Goal: Transaction & Acquisition: Purchase product/service

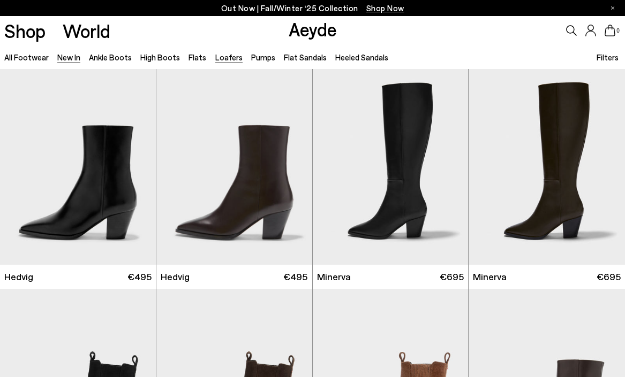
click at [222, 61] on link "Loafers" at bounding box center [228, 57] width 27 height 10
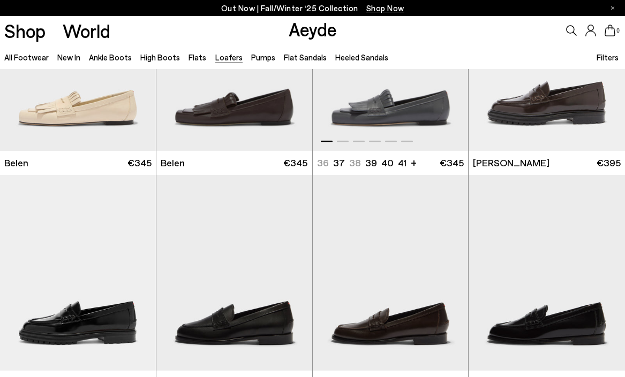
scroll to position [681, 0]
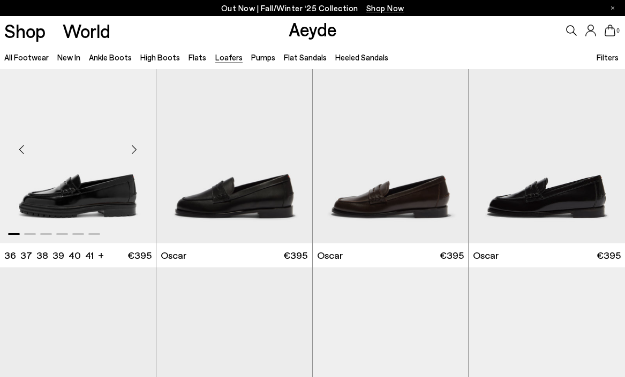
click at [133, 153] on div "Next slide" at bounding box center [134, 150] width 32 height 32
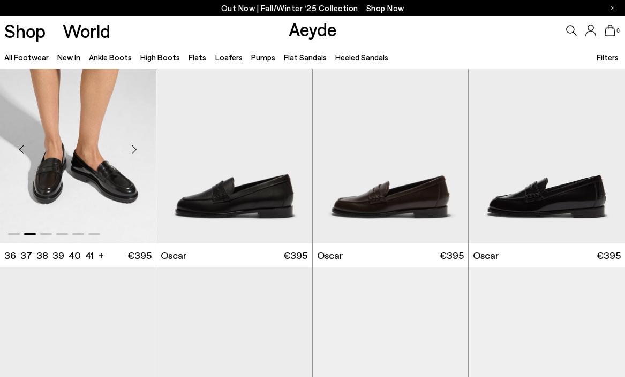
click at [133, 153] on div "Next slide" at bounding box center [134, 150] width 32 height 32
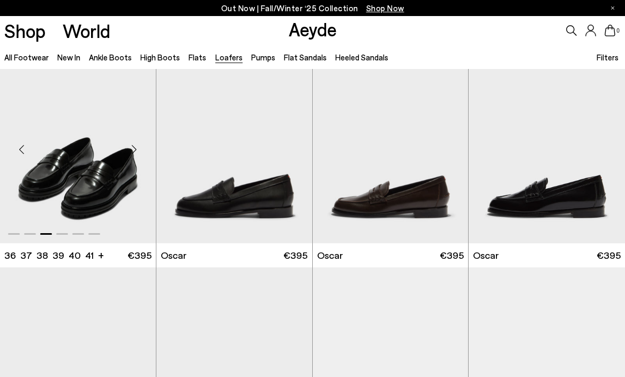
click at [133, 153] on div "Next slide" at bounding box center [134, 150] width 32 height 32
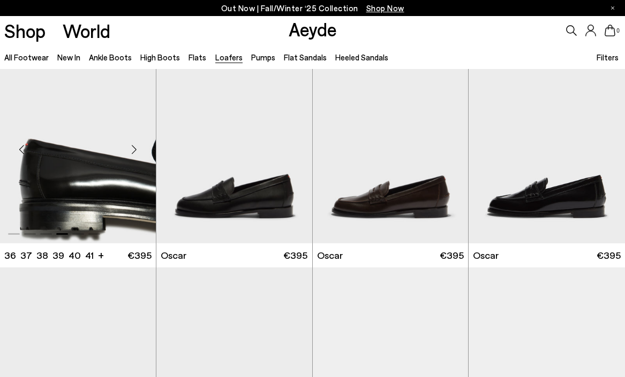
click at [133, 153] on div "Next slide" at bounding box center [134, 150] width 32 height 32
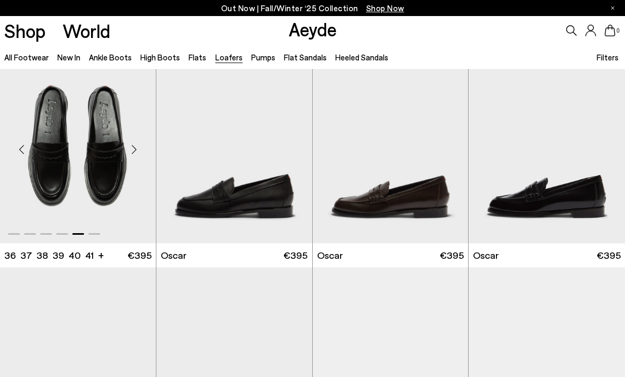
click at [133, 153] on div "Next slide" at bounding box center [134, 150] width 32 height 32
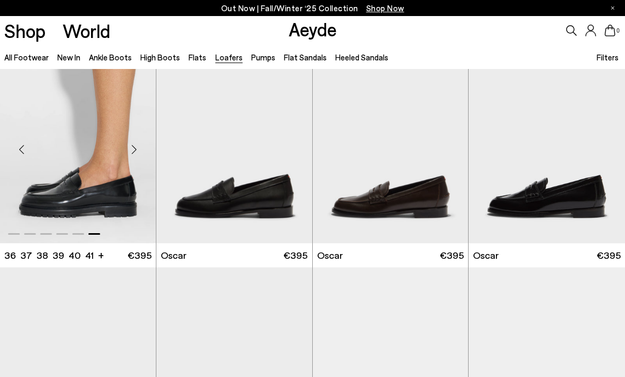
click at [133, 153] on div "Next slide" at bounding box center [134, 150] width 32 height 32
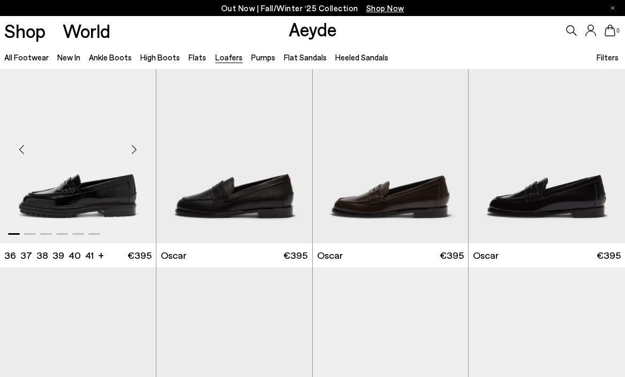
click at [133, 153] on div "Next slide" at bounding box center [134, 150] width 32 height 32
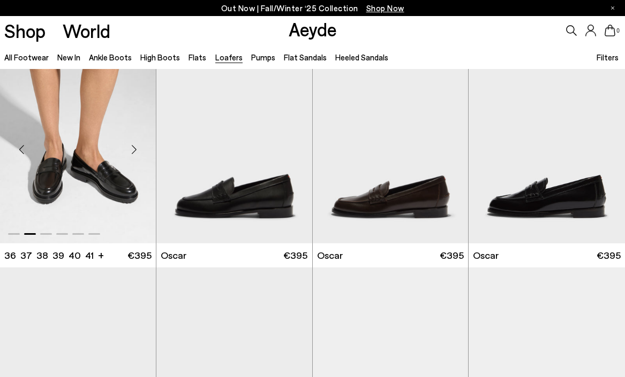
click at [133, 153] on div "Next slide" at bounding box center [134, 150] width 32 height 32
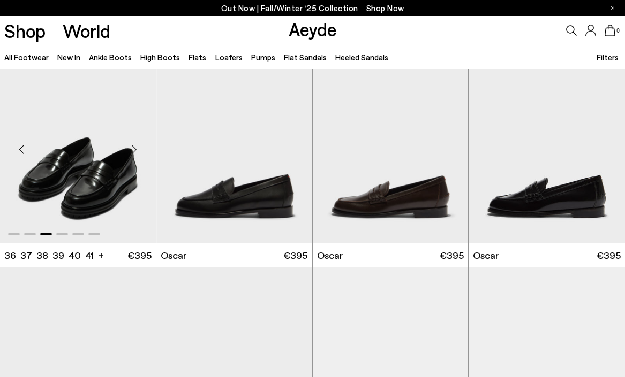
click at [133, 153] on div "Next slide" at bounding box center [134, 150] width 32 height 32
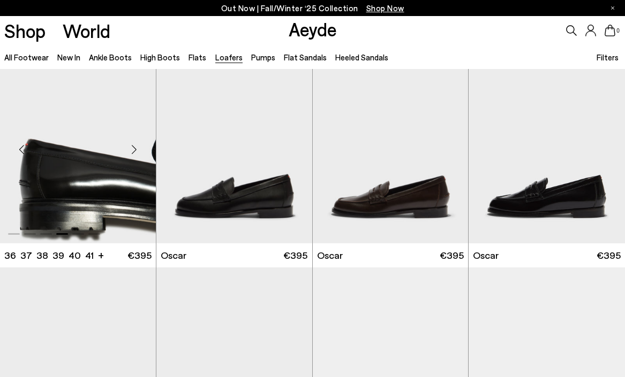
click at [133, 153] on div "Next slide" at bounding box center [134, 150] width 32 height 32
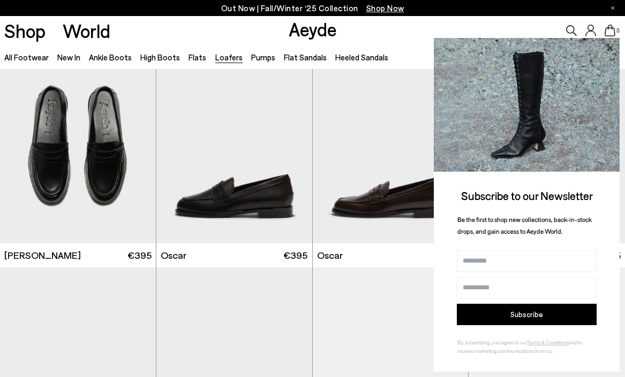
click at [609, 50] on icon at bounding box center [608, 47] width 5 height 5
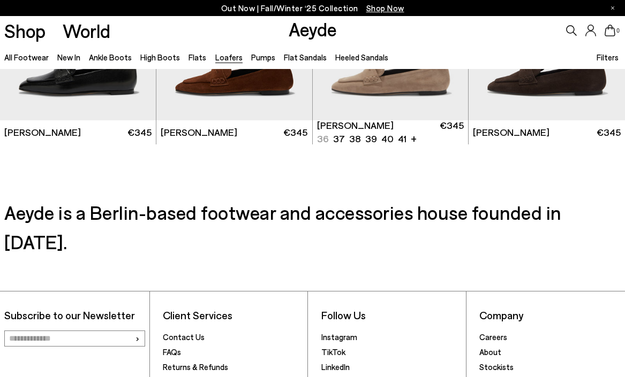
scroll to position [1687, 0]
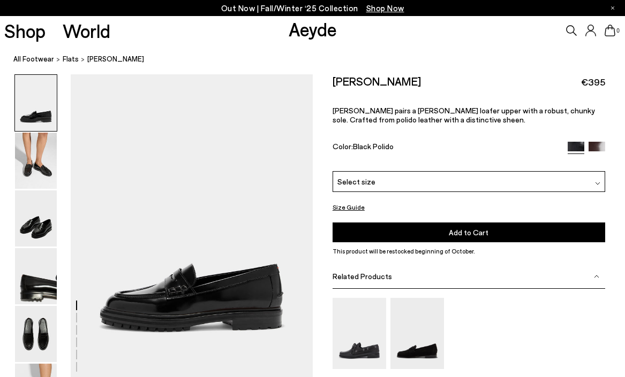
scroll to position [17, 0]
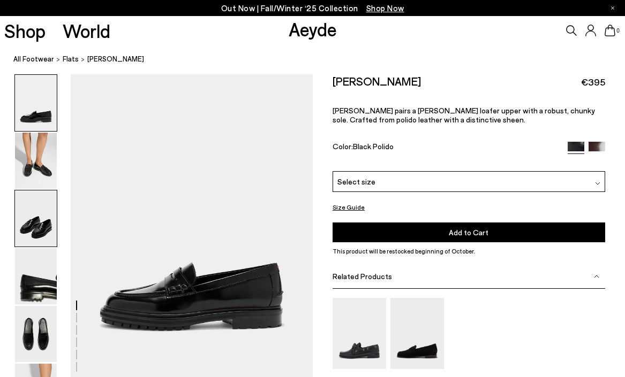
click at [35, 209] on img at bounding box center [36, 219] width 42 height 56
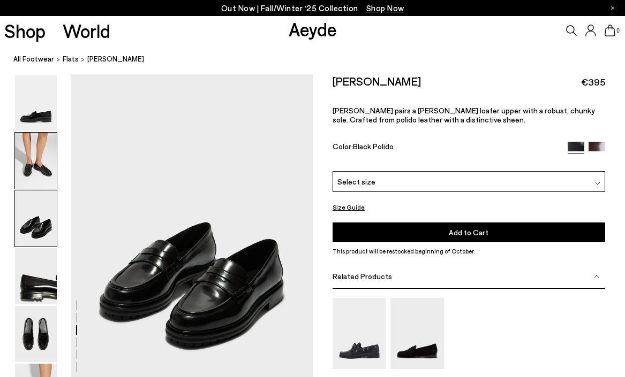
click at [35, 166] on img at bounding box center [36, 161] width 42 height 56
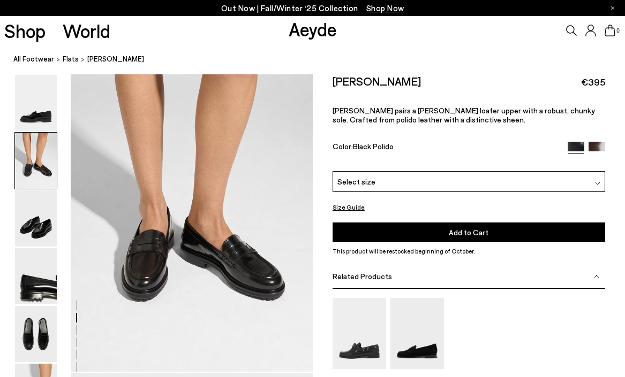
scroll to position [324, 0]
